Goal: Transaction & Acquisition: Purchase product/service

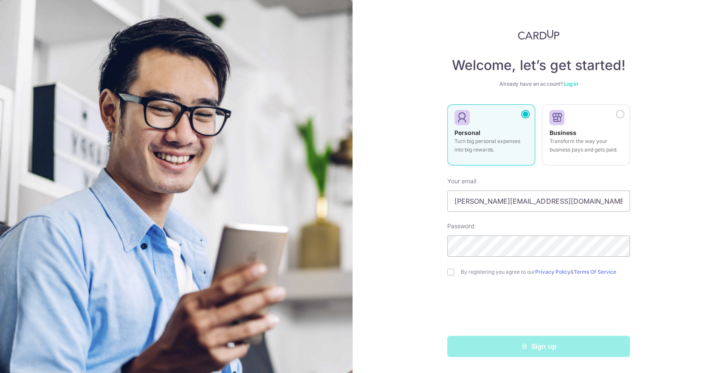
click at [567, 85] on link "Log in" at bounding box center [570, 84] width 14 height 6
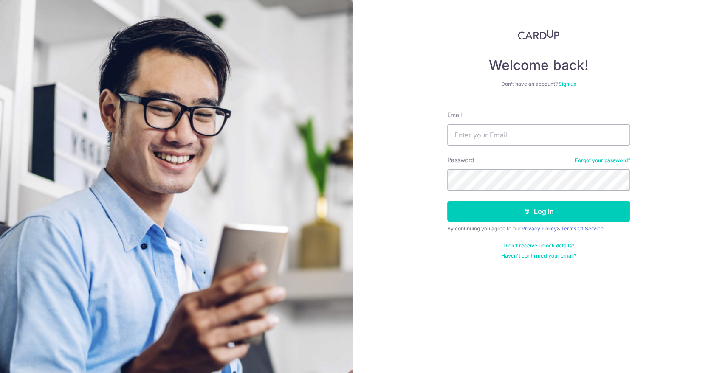
type input "justin@thepaperbunny.com"
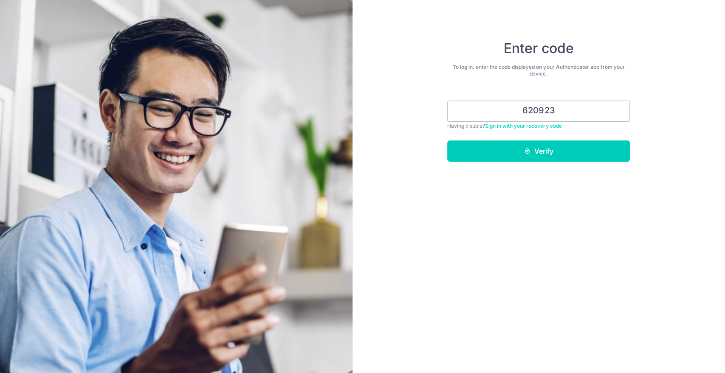
type input "620923"
click at [447, 141] on button "Verify" at bounding box center [538, 151] width 183 height 21
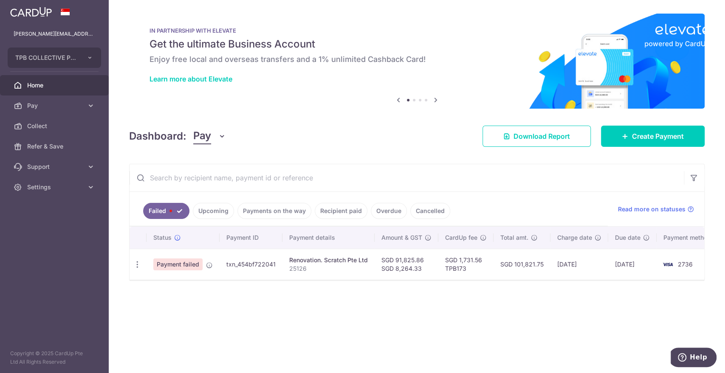
click at [216, 208] on link "Upcoming" at bounding box center [213, 211] width 41 height 16
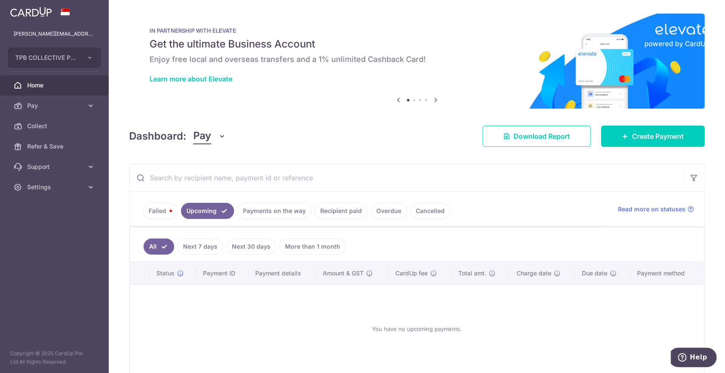
click at [261, 209] on link "Payments on the way" at bounding box center [274, 211] width 74 height 16
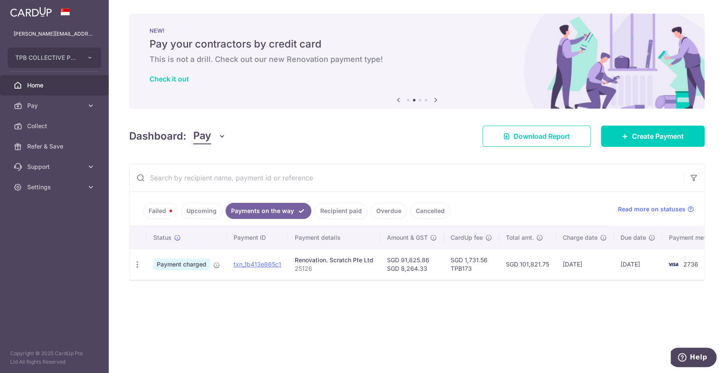
click at [143, 316] on div "× Pause Schedule Pause all future payments in this series Pause just this one p…" at bounding box center [417, 186] width 616 height 373
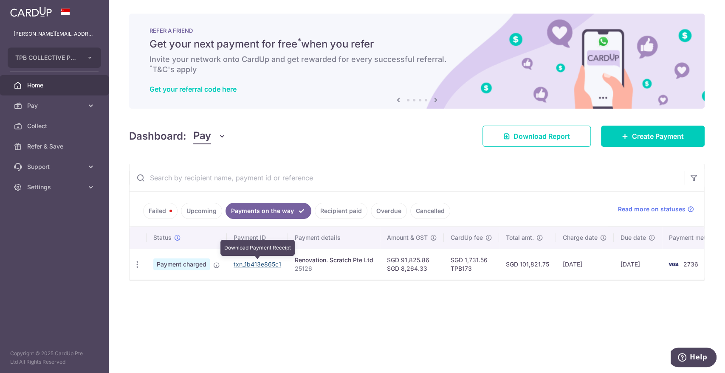
click at [247, 266] on link "txn_1b413e865c1" at bounding box center [257, 264] width 48 height 7
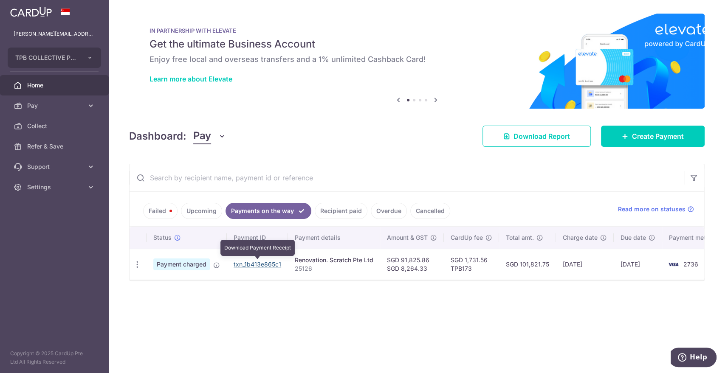
click at [267, 265] on link "txn_1b413e865c1" at bounding box center [257, 264] width 48 height 7
click at [164, 210] on link "Failed" at bounding box center [160, 211] width 34 height 16
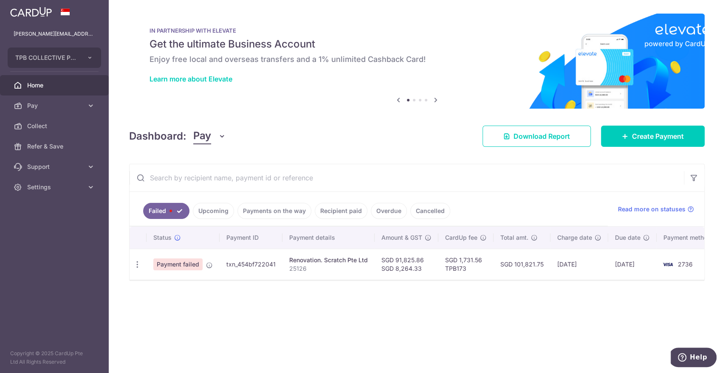
click at [267, 214] on link "Payments on the way" at bounding box center [274, 211] width 74 height 16
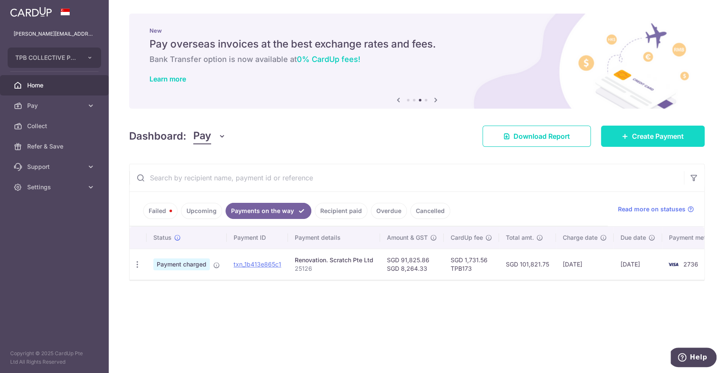
click at [641, 139] on span "Create Payment" at bounding box center [658, 136] width 52 height 10
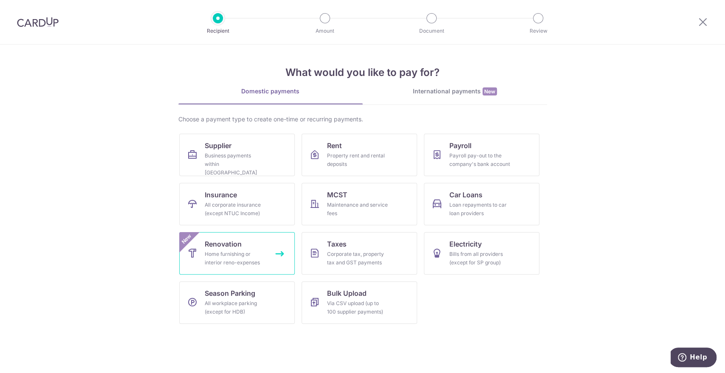
click at [250, 241] on link "Renovation Home furnishing or interior reno-expenses New" at bounding box center [236, 253] width 115 height 42
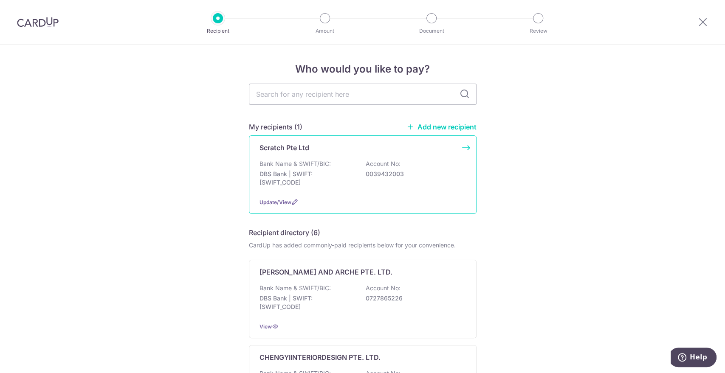
drag, startPoint x: 0, startPoint y: 0, endPoint x: 328, endPoint y: 167, distance: 368.3
click at [328, 167] on div "Bank Name & SWIFT/BIC: DBS Bank | SWIFT: DBSSSGSGXXX Account No: 0039432003" at bounding box center [362, 175] width 206 height 31
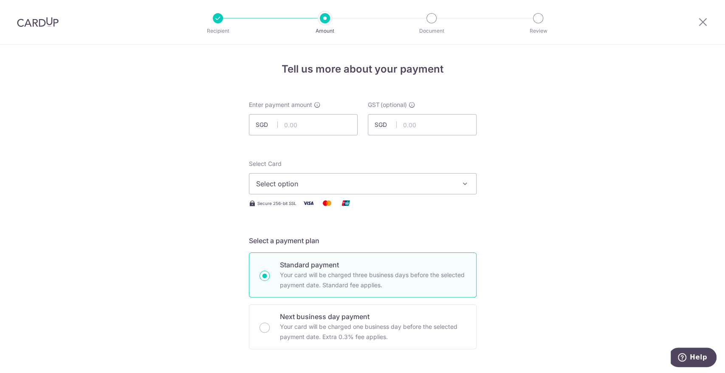
click at [304, 121] on input "text" at bounding box center [303, 124] width 109 height 21
type input "91,825.86"
click at [417, 121] on input "text" at bounding box center [422, 124] width 109 height 21
type input "8,264.33"
click at [379, 184] on span "Select option" at bounding box center [355, 184] width 198 height 10
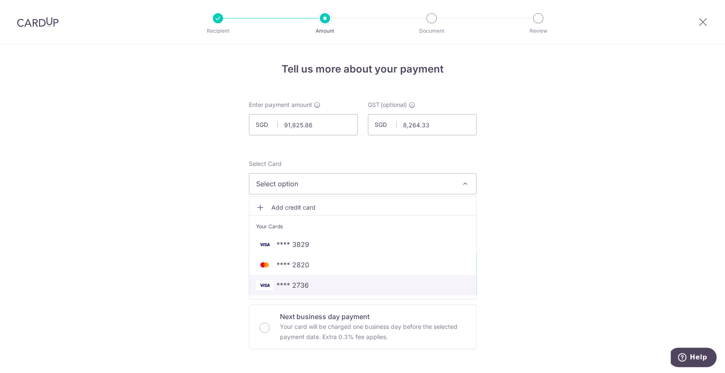
click at [295, 281] on span "**** 2736" at bounding box center [292, 285] width 32 height 10
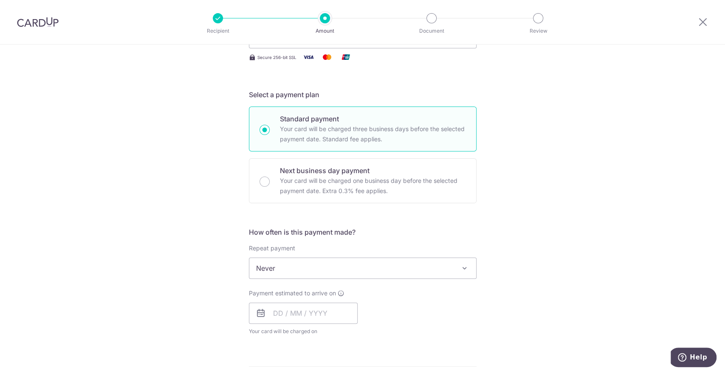
scroll to position [175, 0]
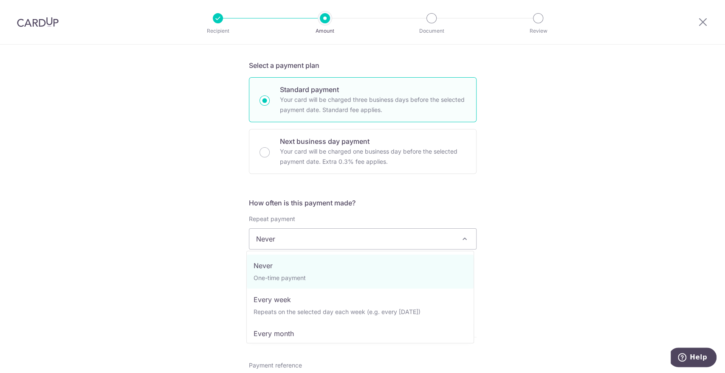
click at [447, 237] on span "Never" at bounding box center [362, 239] width 227 height 20
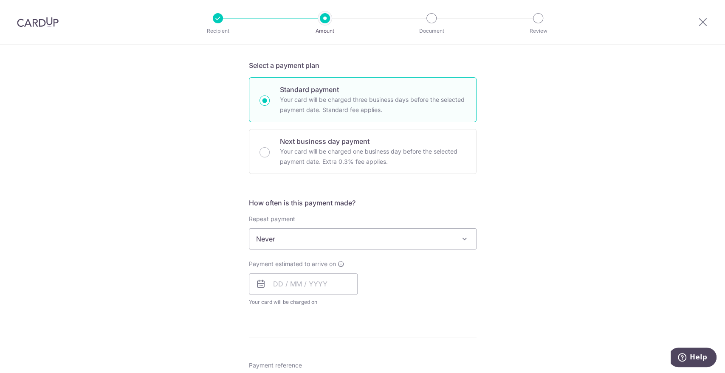
click at [514, 242] on div "Tell us more about your payment Enter payment amount SGD 91,825.86 91825.86 GST…" at bounding box center [362, 310] width 725 height 882
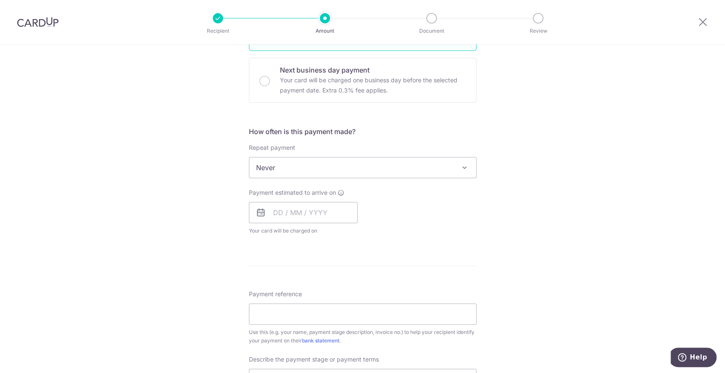
scroll to position [247, 0]
click at [321, 211] on input "text" at bounding box center [303, 212] width 109 height 21
click at [414, 254] on form "Enter payment amount SGD 91,825.86 91825.86 GST (optional) SGD 8,264.33 8264.33…" at bounding box center [363, 247] width 228 height 786
click at [329, 213] on input "text" at bounding box center [303, 212] width 109 height 21
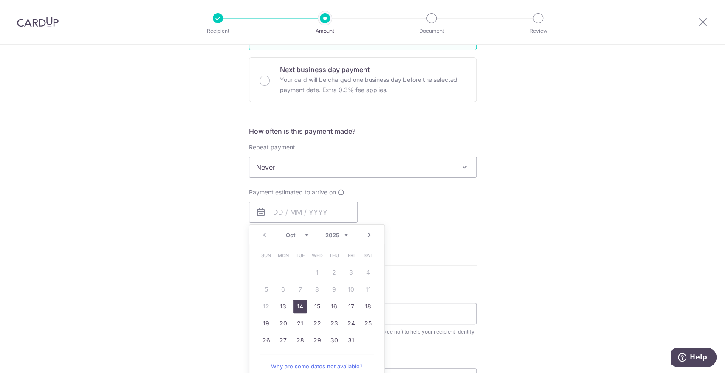
click at [294, 306] on link "14" at bounding box center [300, 307] width 14 height 14
type input "14/10/2025"
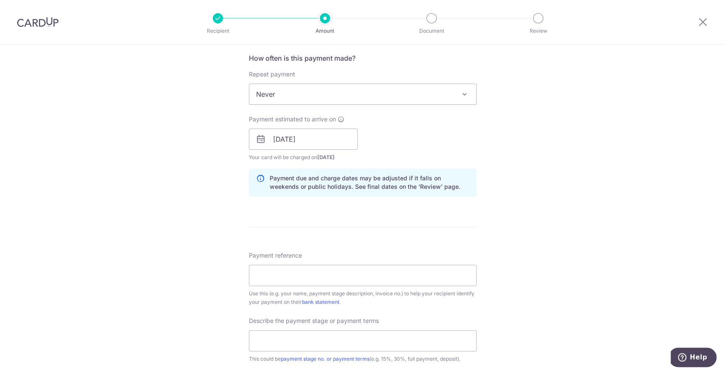
scroll to position [321, 0]
click at [439, 272] on input "Payment reference" at bounding box center [363, 274] width 228 height 21
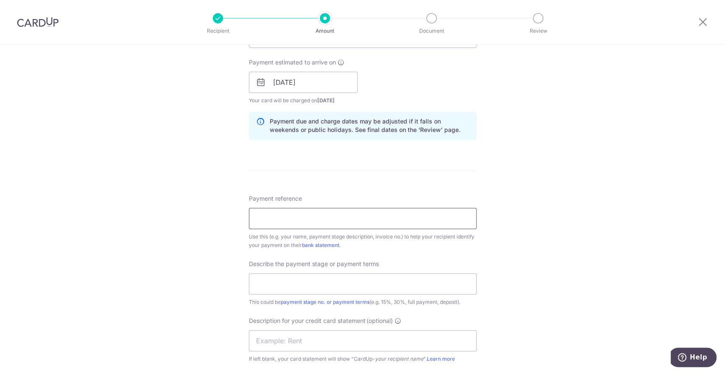
scroll to position [377, 0]
paste input "25127"
type input "25127"
click at [360, 281] on input "text" at bounding box center [363, 283] width 228 height 21
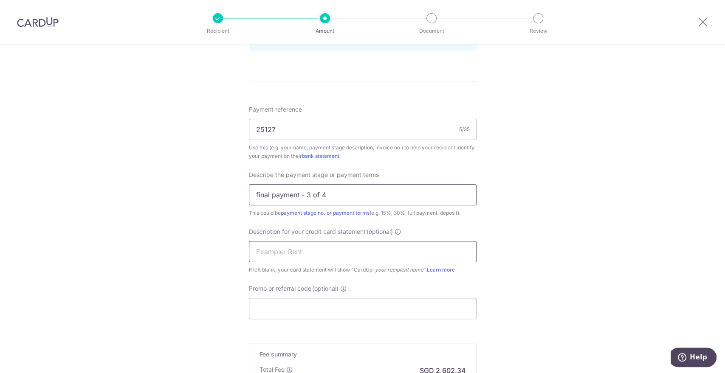
scroll to position [468, 0]
type input "final payment - 3 of 4"
click at [330, 315] on input "Promo or referral code (optional)" at bounding box center [363, 306] width 228 height 21
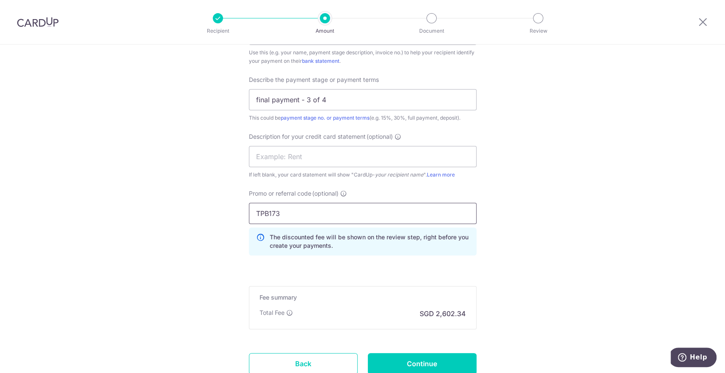
scroll to position [562, 0]
type input "TPB173"
click at [401, 357] on input "Continue" at bounding box center [422, 363] width 109 height 21
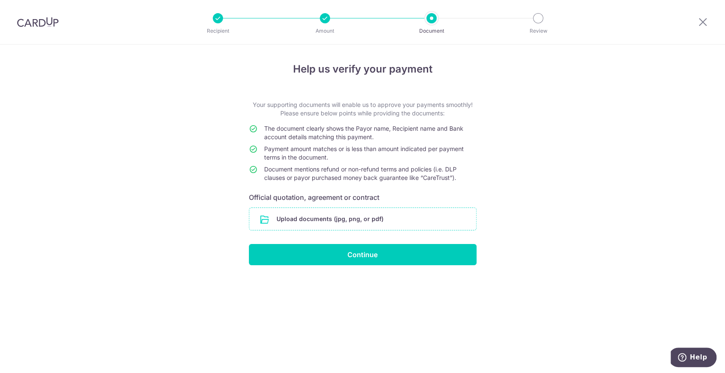
click at [298, 216] on input "file" at bounding box center [362, 219] width 227 height 22
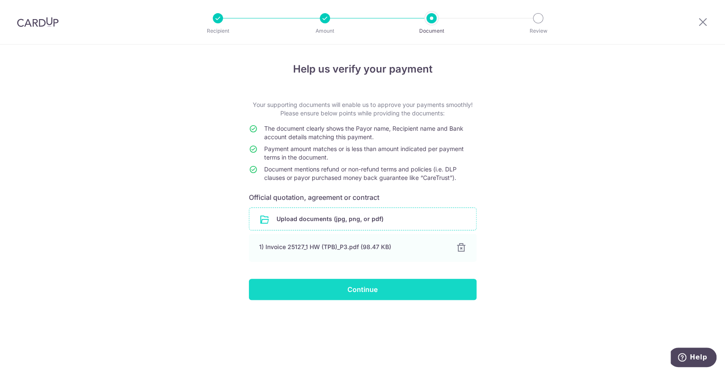
click at [346, 292] on input "Continue" at bounding box center [363, 289] width 228 height 21
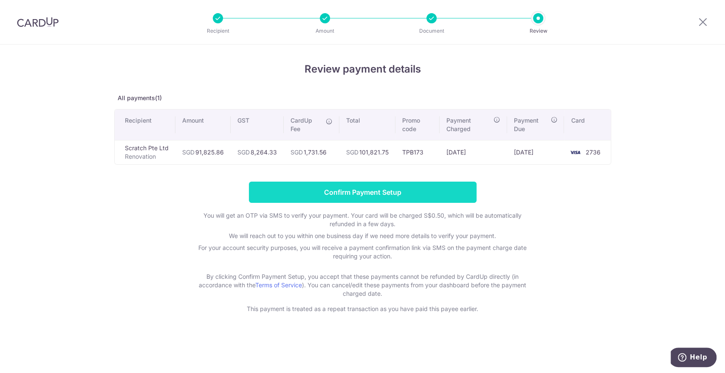
click at [318, 186] on input "Confirm Payment Setup" at bounding box center [363, 192] width 228 height 21
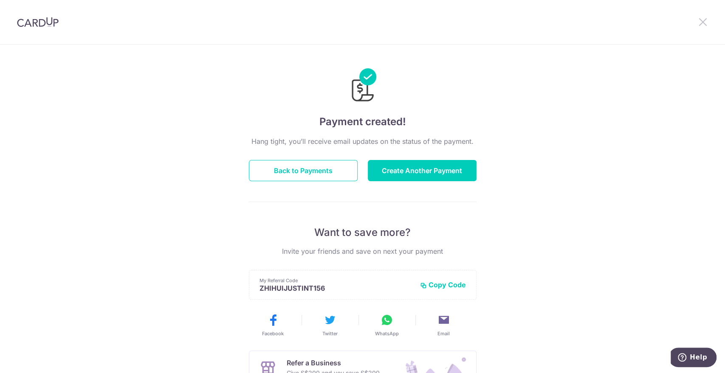
click at [701, 23] on icon at bounding box center [702, 22] width 10 height 11
